Goal: Task Accomplishment & Management: Manage account settings

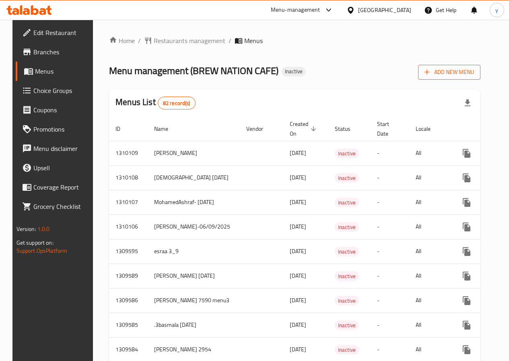
click at [468, 76] on span "Add New Menu" at bounding box center [450, 72] width 50 height 10
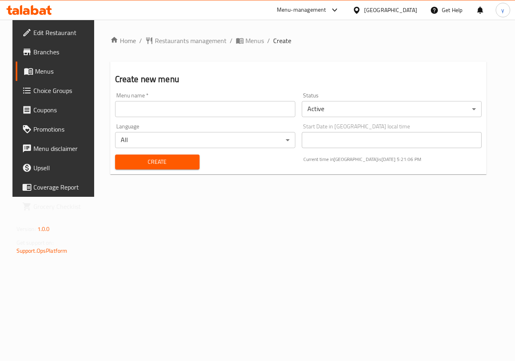
click at [216, 112] on input "text" at bounding box center [205, 109] width 180 height 16
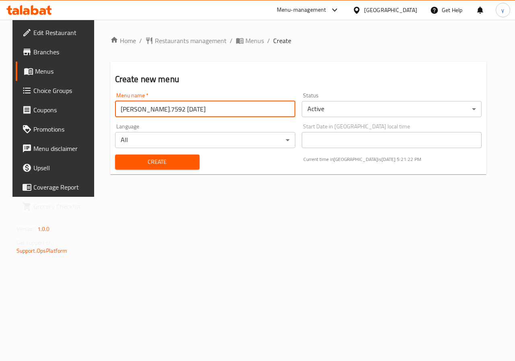
type input "Youssef.7592 6/9/2025"
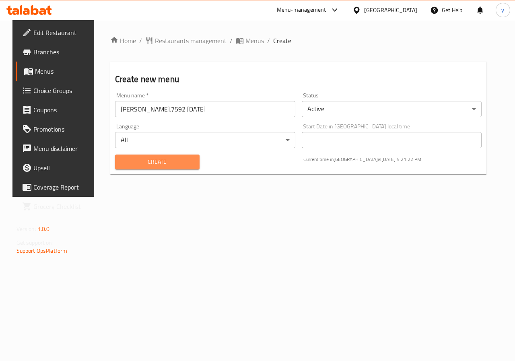
click at [184, 166] on span "Create" at bounding box center [158, 162] width 72 height 10
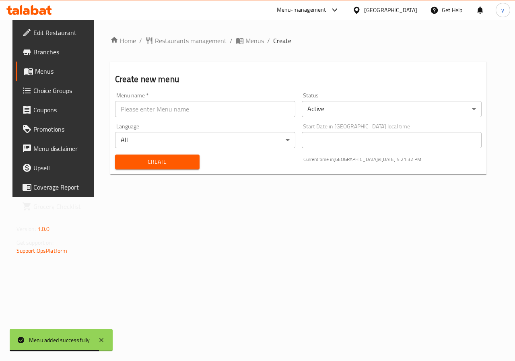
click at [35, 72] on span "Menus" at bounding box center [63, 71] width 57 height 10
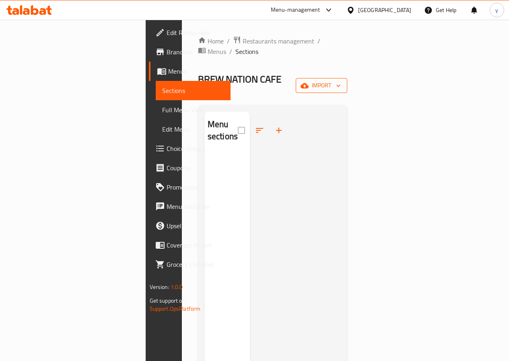
click at [341, 81] on span "import" at bounding box center [321, 86] width 39 height 10
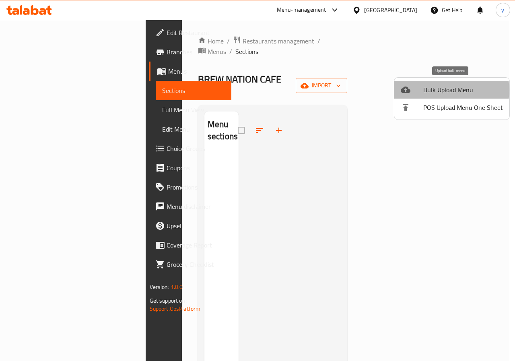
click at [451, 90] on span "Bulk Upload Menu" at bounding box center [464, 90] width 80 height 10
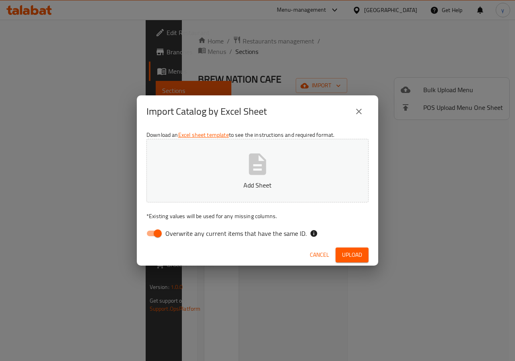
click at [248, 166] on icon "button" at bounding box center [258, 164] width 26 height 26
click at [160, 236] on input "Overwrite any current items that have the same ID." at bounding box center [158, 233] width 46 height 15
checkbox input "false"
click at [349, 253] on span "Upload" at bounding box center [352, 255] width 20 height 10
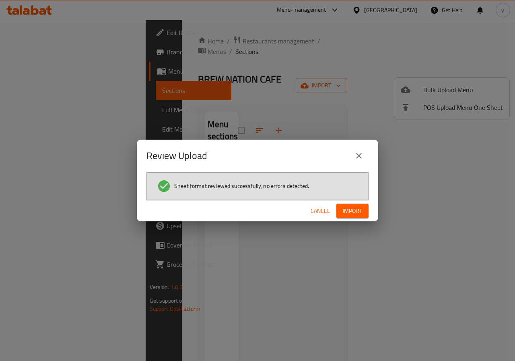
click at [356, 209] on span "Import" at bounding box center [352, 211] width 19 height 10
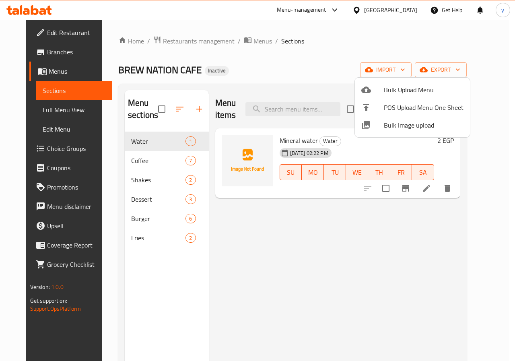
click at [157, 159] on div at bounding box center [257, 180] width 515 height 361
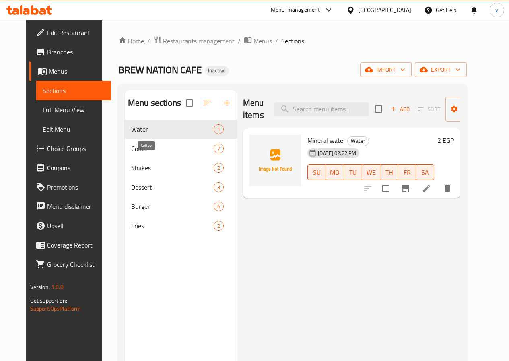
click at [157, 153] on span "Coffee" at bounding box center [172, 149] width 83 height 10
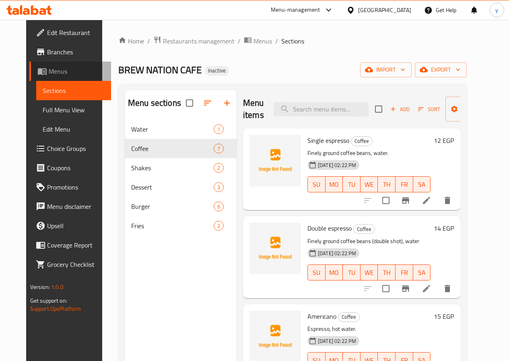
click at [49, 74] on span "Menus" at bounding box center [77, 71] width 56 height 10
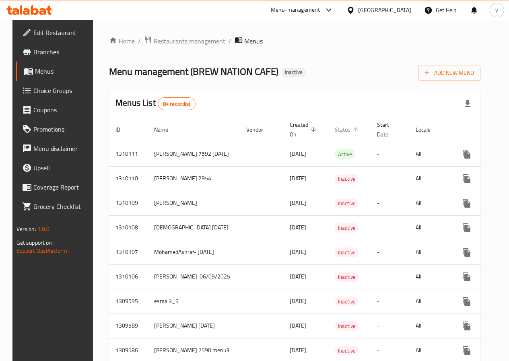
click at [335, 128] on span "Status" at bounding box center [348, 130] width 26 height 10
click at [335, 128] on span "Status sorted ascending" at bounding box center [348, 130] width 26 height 10
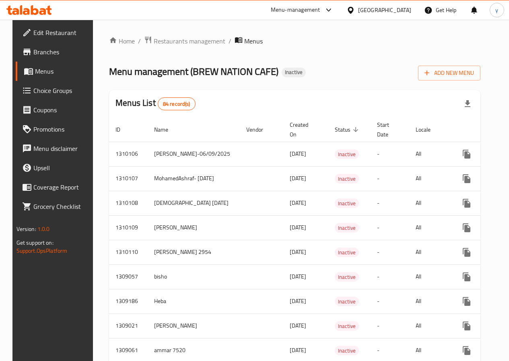
click at [335, 128] on span "Status sorted descending" at bounding box center [348, 130] width 26 height 10
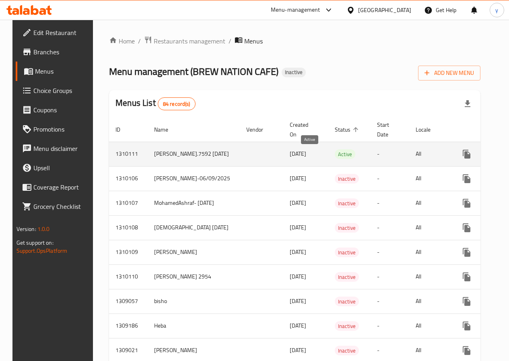
click at [335, 159] on span "Active" at bounding box center [345, 154] width 21 height 9
click at [335, 157] on span "Active" at bounding box center [345, 154] width 21 height 9
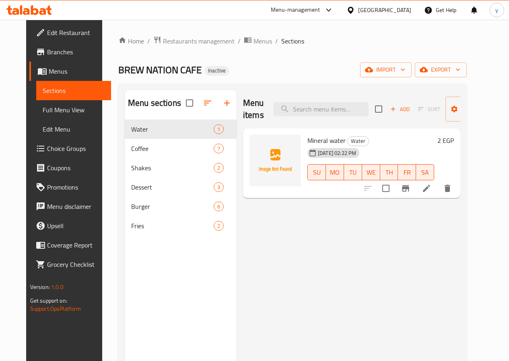
click at [206, 72] on span "Inactive" at bounding box center [217, 70] width 24 height 7
click at [139, 58] on div "Home / Restaurants management / Menus / Sections BREW NATION CAFE Inactive impo…" at bounding box center [292, 247] width 349 height 422
click at [49, 66] on span "Menus" at bounding box center [77, 71] width 56 height 10
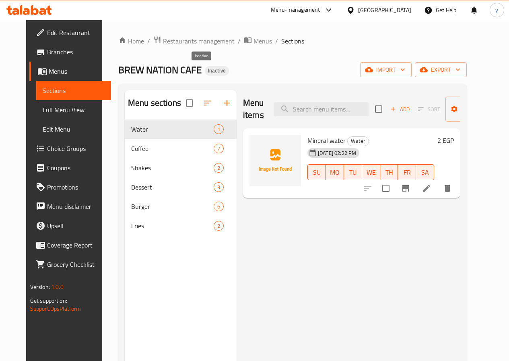
click at [205, 70] on span "Inactive" at bounding box center [217, 70] width 24 height 7
click at [267, 78] on div "Home / Restaurants management / Menus / Sections BREW NATION CAFE Inactive impo…" at bounding box center [292, 247] width 349 height 422
click at [205, 67] on span "Inactive" at bounding box center [217, 70] width 24 height 7
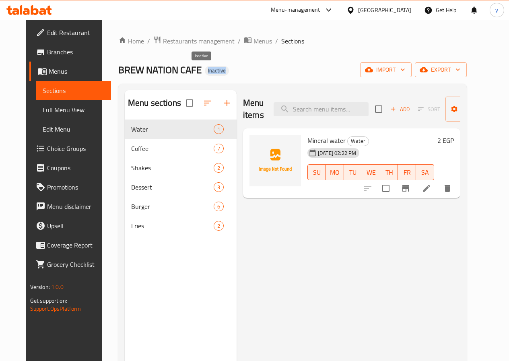
click at [205, 67] on span "Inactive" at bounding box center [217, 70] width 24 height 7
click at [254, 71] on div "BREW NATION CAFE Inactive import export" at bounding box center [292, 69] width 349 height 15
click at [49, 73] on span "Menus" at bounding box center [77, 71] width 56 height 10
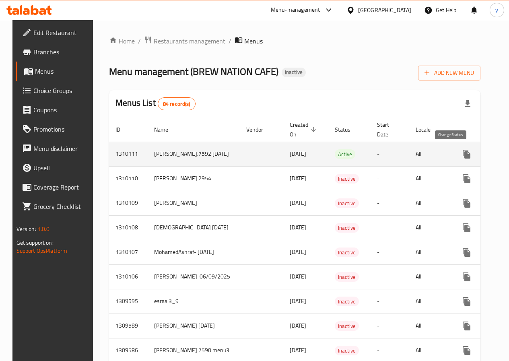
click at [482, 154] on icon "enhanced table" at bounding box center [487, 154] width 10 height 10
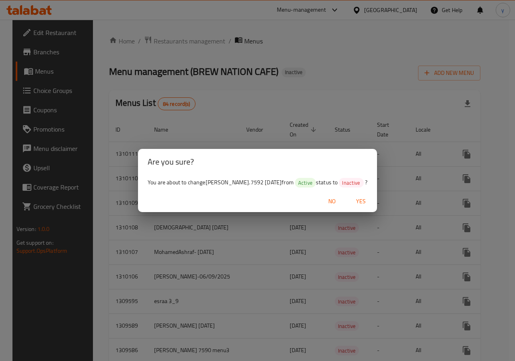
click at [354, 199] on span "Yes" at bounding box center [360, 201] width 19 height 10
